Goal: Task Accomplishment & Management: Use online tool/utility

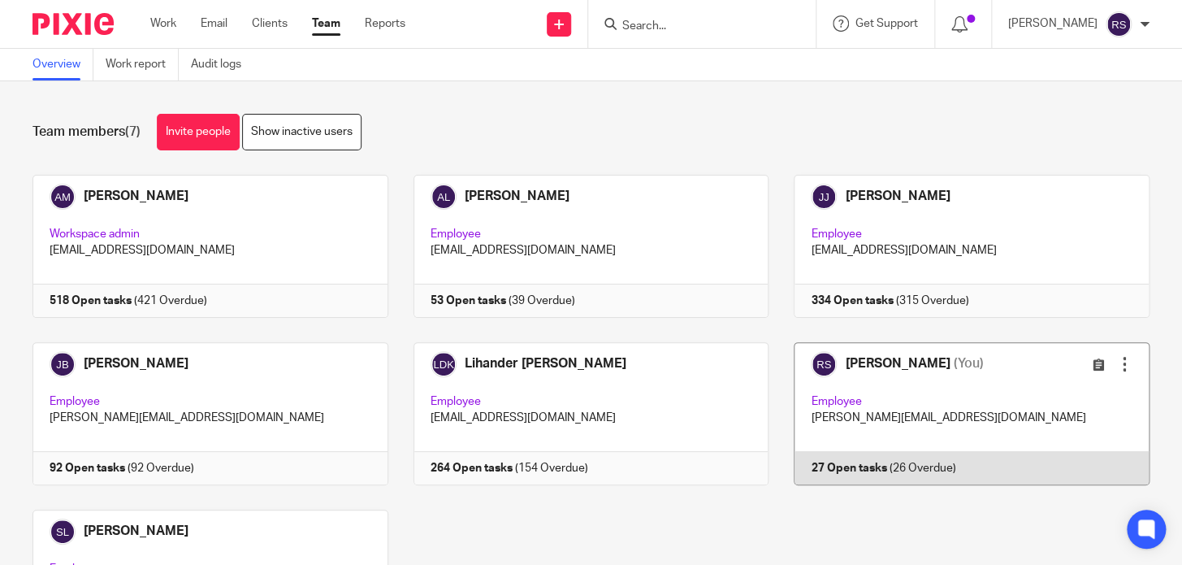
click at [939, 385] on link at bounding box center [959, 413] width 381 height 143
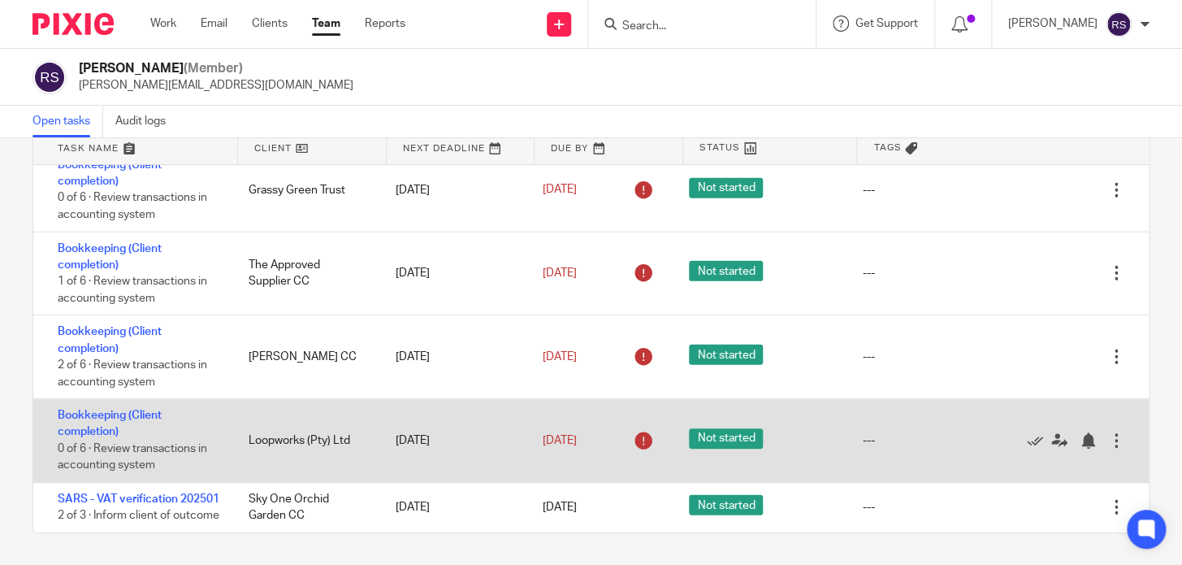
scroll to position [1727, 0]
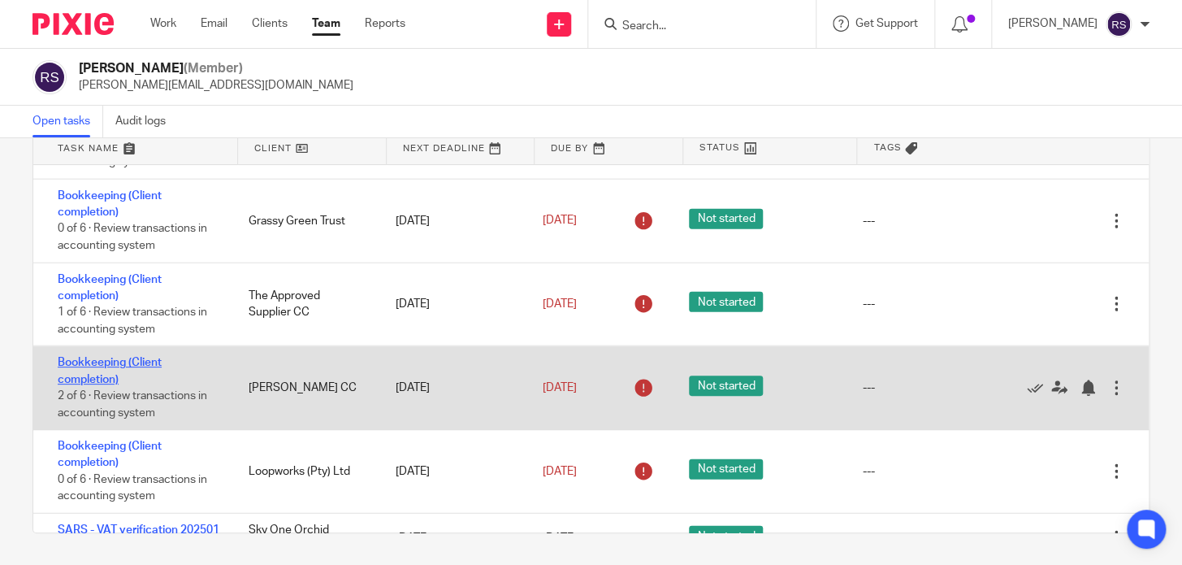
click at [97, 384] on link "Bookkeeping (Client completion)" at bounding box center [110, 371] width 104 height 28
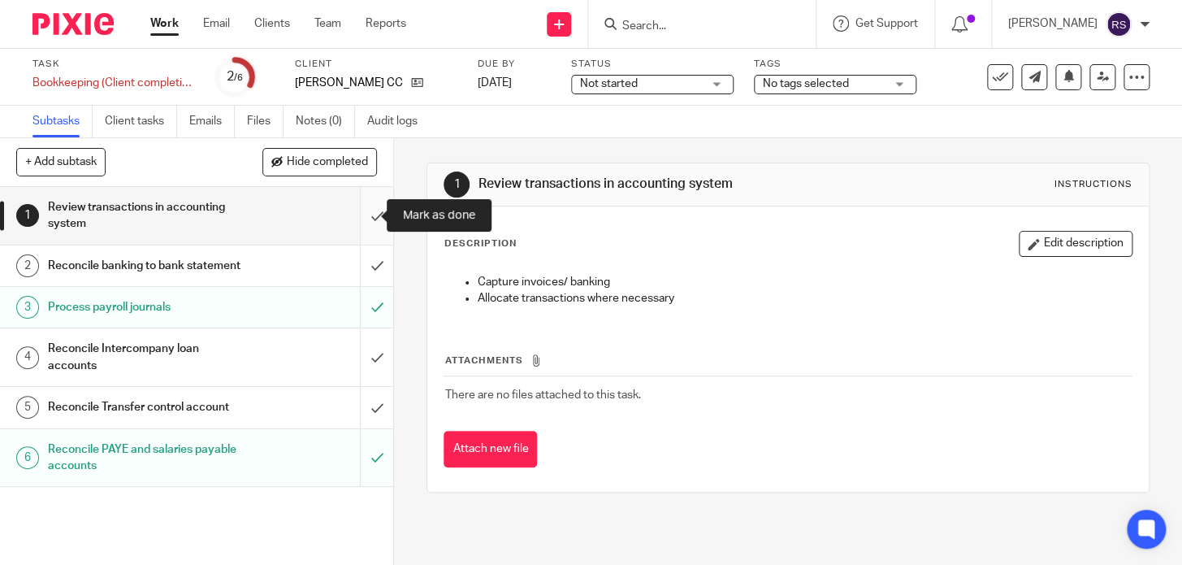
click at [371, 220] on input "submit" at bounding box center [196, 216] width 393 height 58
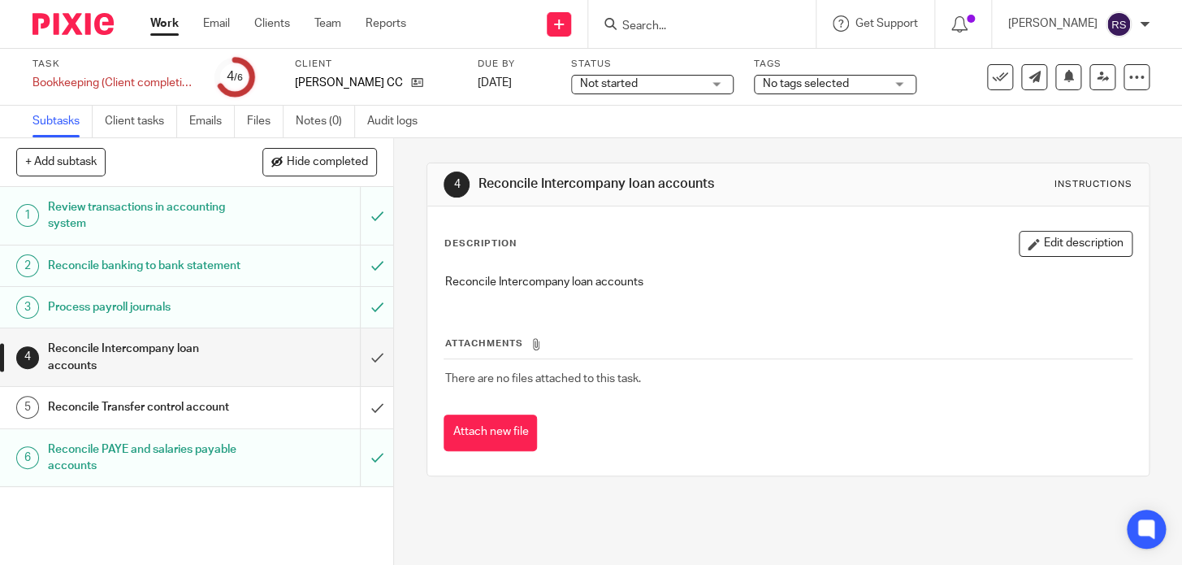
click at [287, 267] on div "Reconcile banking to bank statement" at bounding box center [196, 266] width 296 height 24
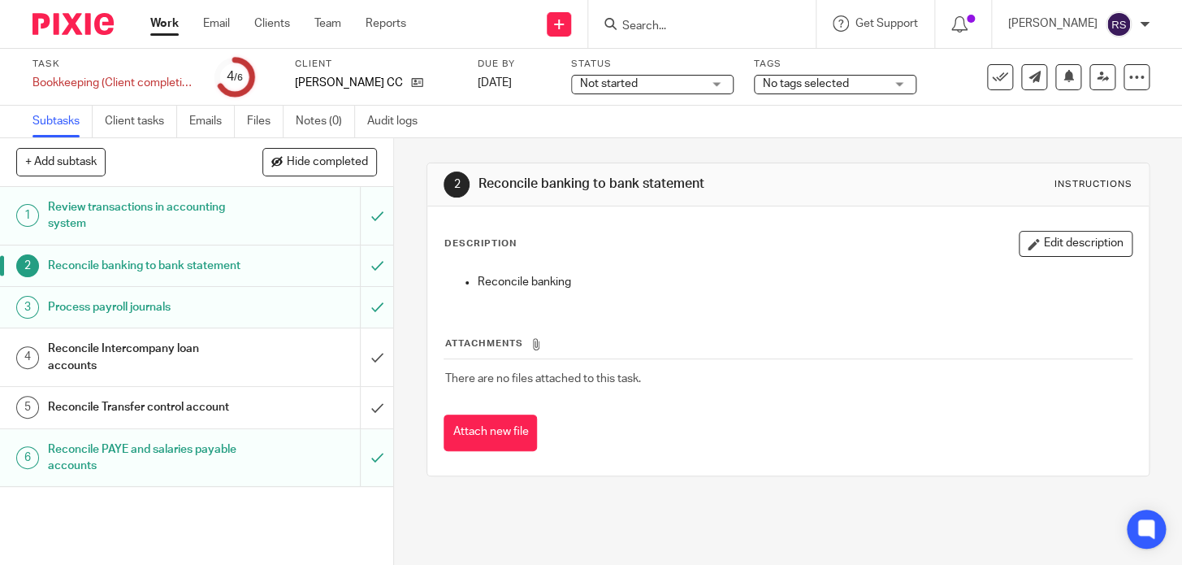
drag, startPoint x: 714, startPoint y: 179, endPoint x: 472, endPoint y: 191, distance: 242.5
click at [472, 191] on div "2 Reconcile banking to bank statement Instructions" at bounding box center [788, 184] width 688 height 26
copy h1 "Reconcile banking to bank statement"
click at [177, 319] on h1 "Process payroll journals" at bounding box center [146, 307] width 197 height 24
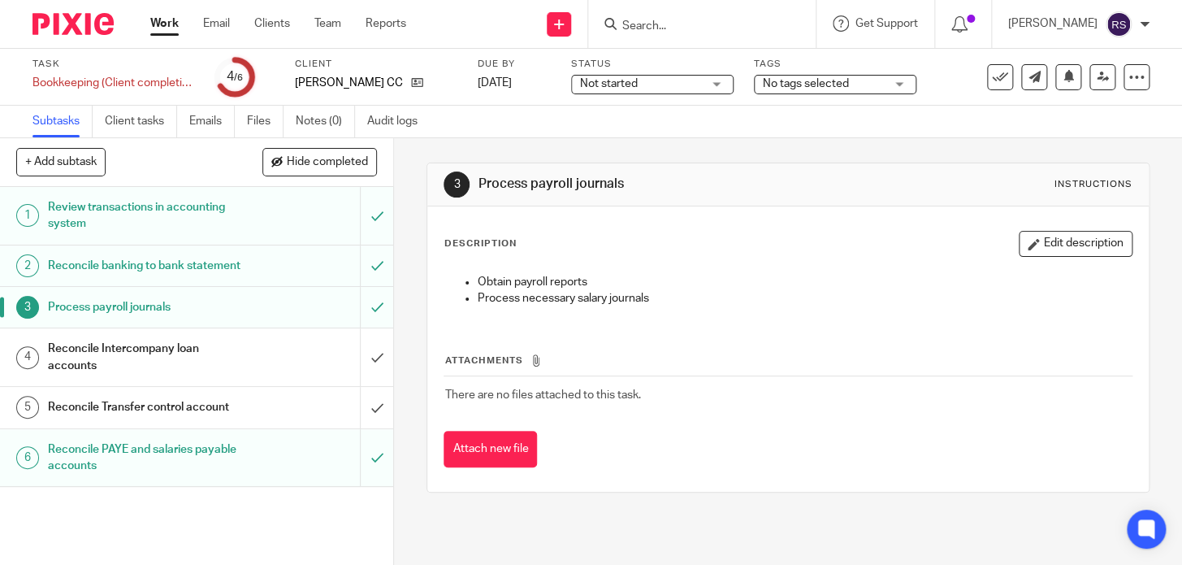
drag, startPoint x: 634, startPoint y: 183, endPoint x: 462, endPoint y: 187, distance: 172.3
click at [462, 187] on div "3 Process payroll journals Instructions" at bounding box center [788, 184] width 688 height 26
copy div "Process payroll journals"
click at [164, 459] on h1 "Reconcile PAYE and salaries payable accounts" at bounding box center [146, 457] width 197 height 41
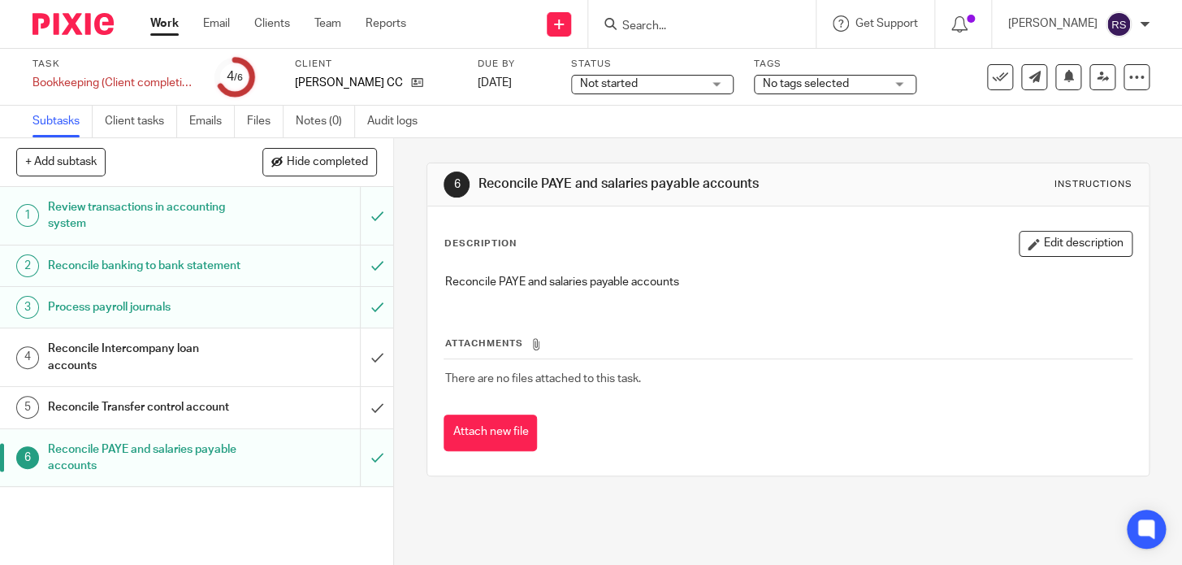
drag, startPoint x: 753, startPoint y: 183, endPoint x: 470, endPoint y: 184, distance: 283.6
click at [470, 184] on div "6 Reconcile PAYE and salaries payable accounts Instructions" at bounding box center [788, 184] width 688 height 26
copy h1 "Reconcile PAYE and salaries payable accounts"
click at [842, 297] on div "Reconcile PAYE and salaries payable accounts" at bounding box center [787, 284] width 703 height 37
